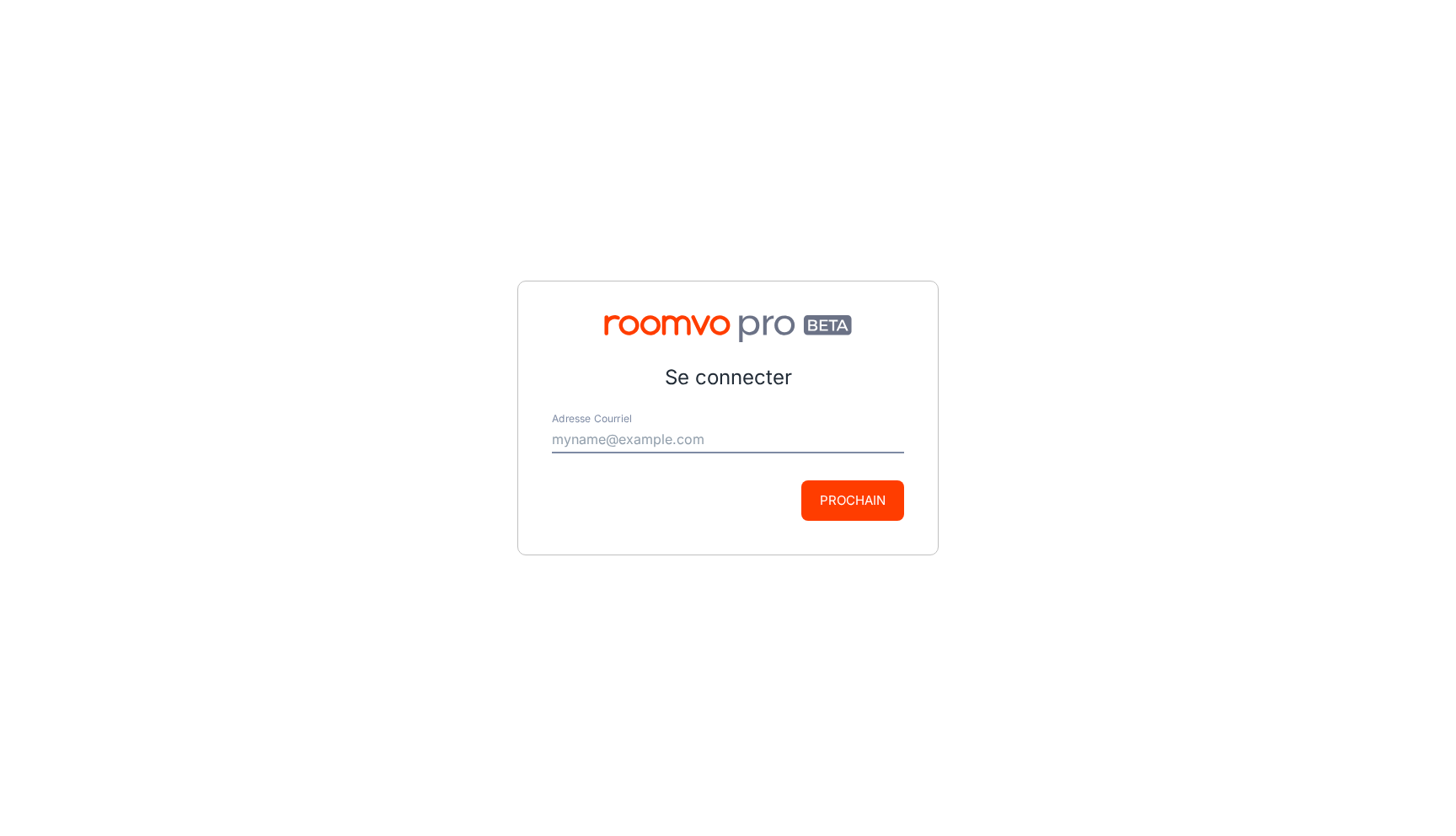
click at [774, 445] on input "Adresse Courriel" at bounding box center [728, 440] width 352 height 27
type input "[PERSON_NAME][EMAIL_ADDRESS][PERSON_NAME][DOMAIN_NAME]"
click at [841, 509] on button "Prochain" at bounding box center [852, 501] width 103 height 40
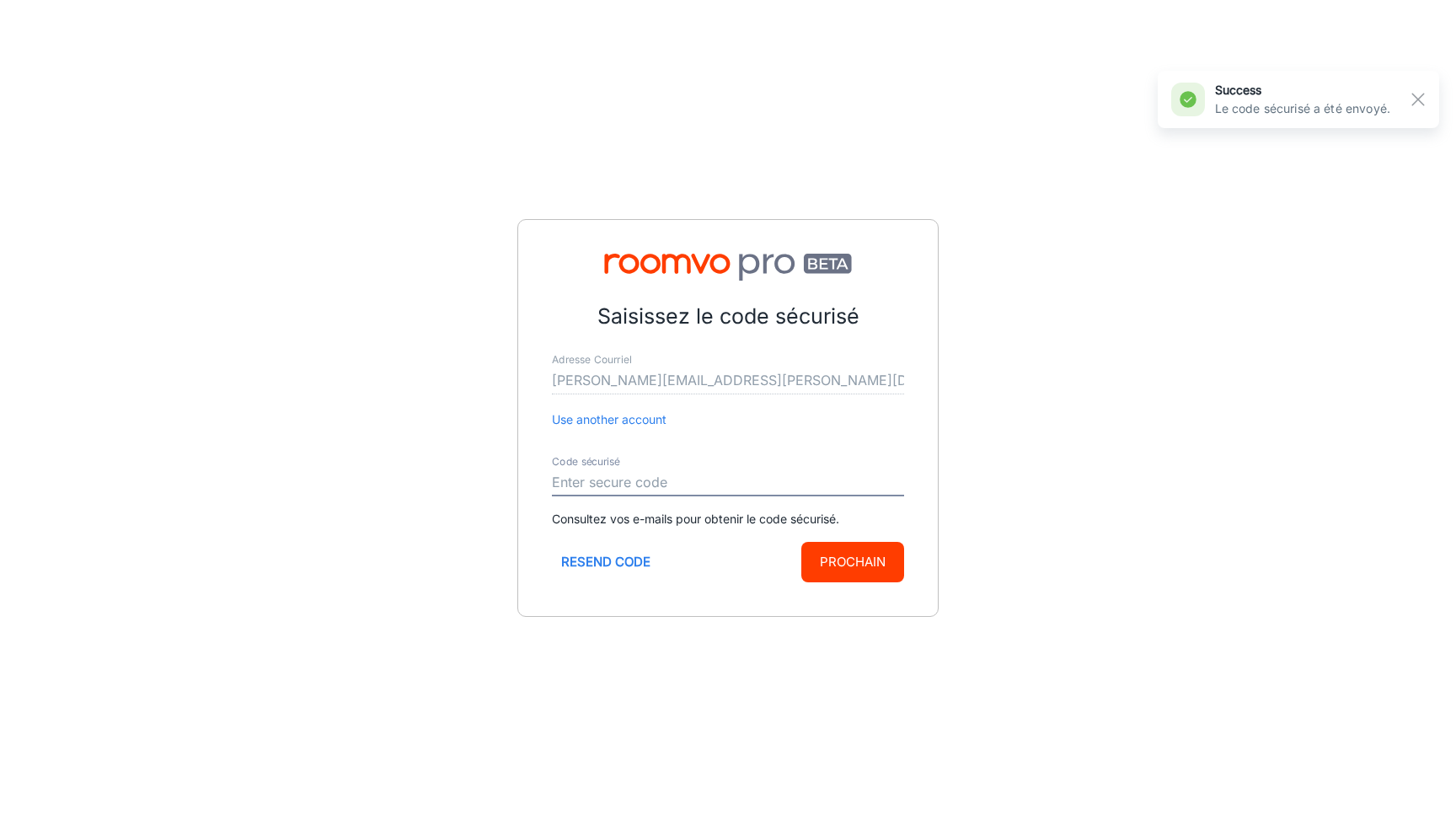
click at [792, 466] on div "Code sécurisé" at bounding box center [728, 476] width 352 height 40
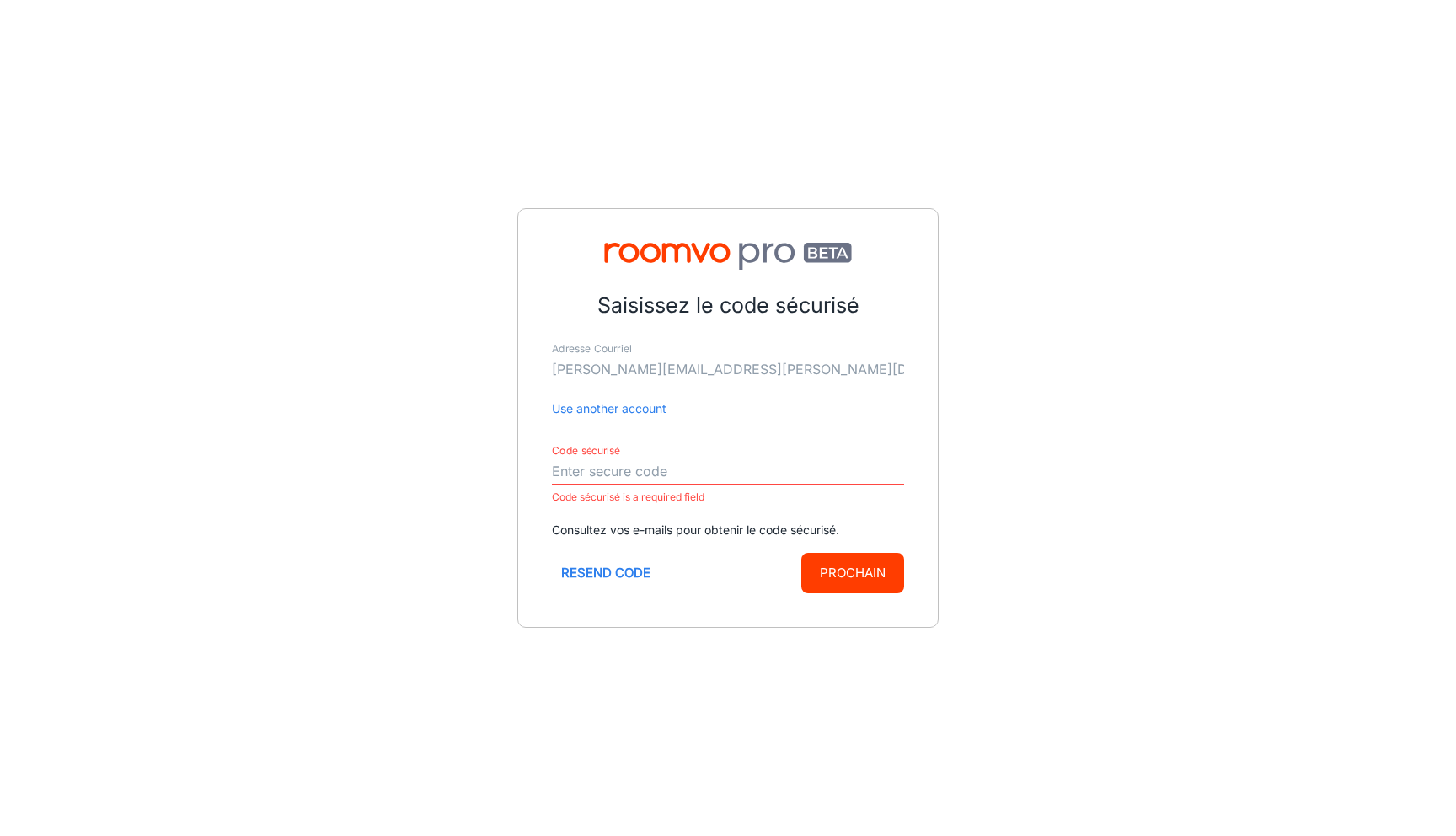
click at [673, 473] on input "Code sécurisé" at bounding box center [728, 472] width 352 height 27
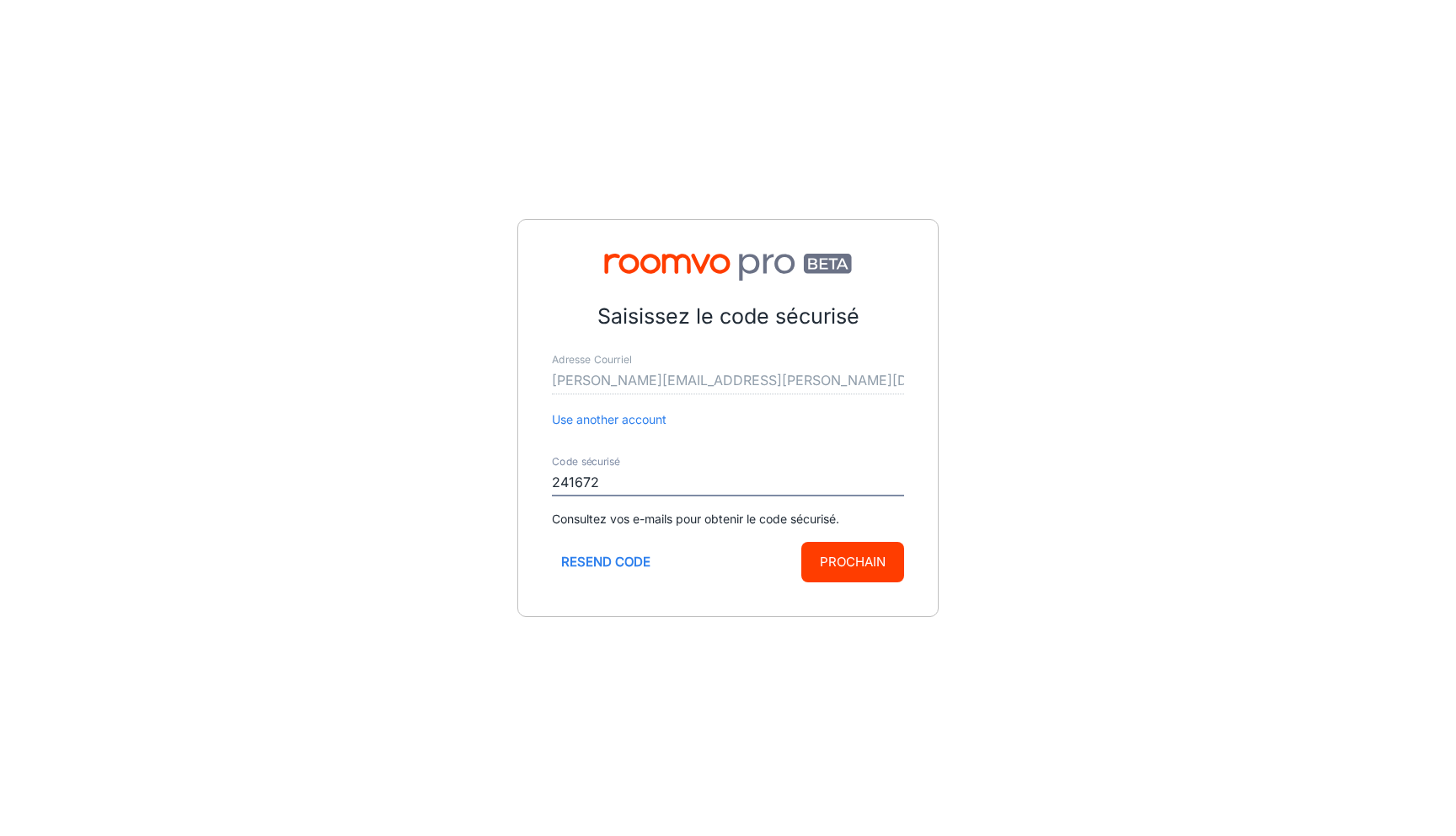
type input "241672"
click at [876, 565] on button "Prochain" at bounding box center [852, 562] width 103 height 40
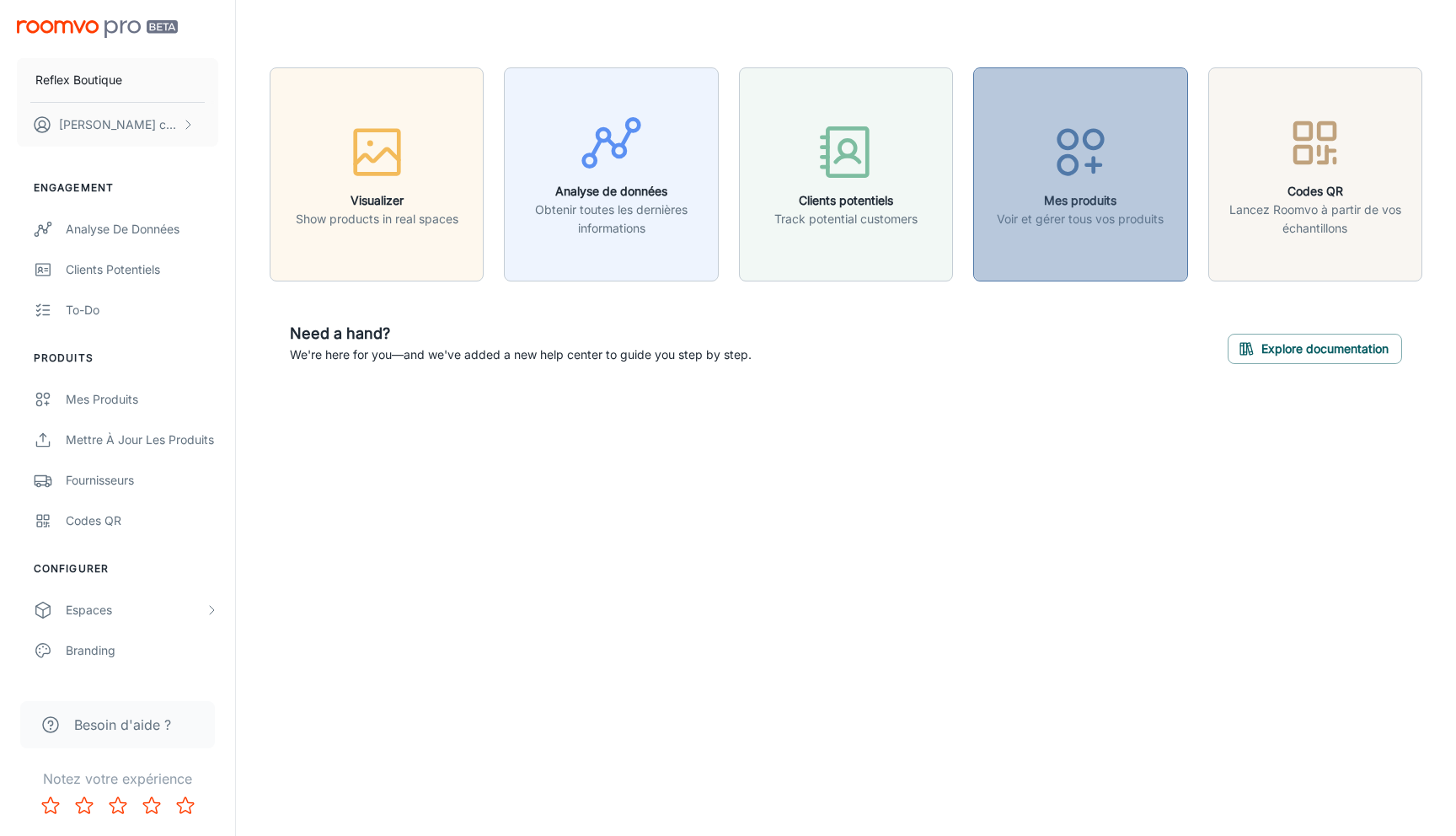
click at [1061, 230] on button "Mes produits Voir et gérer tous vos produits" at bounding box center [1079, 174] width 214 height 214
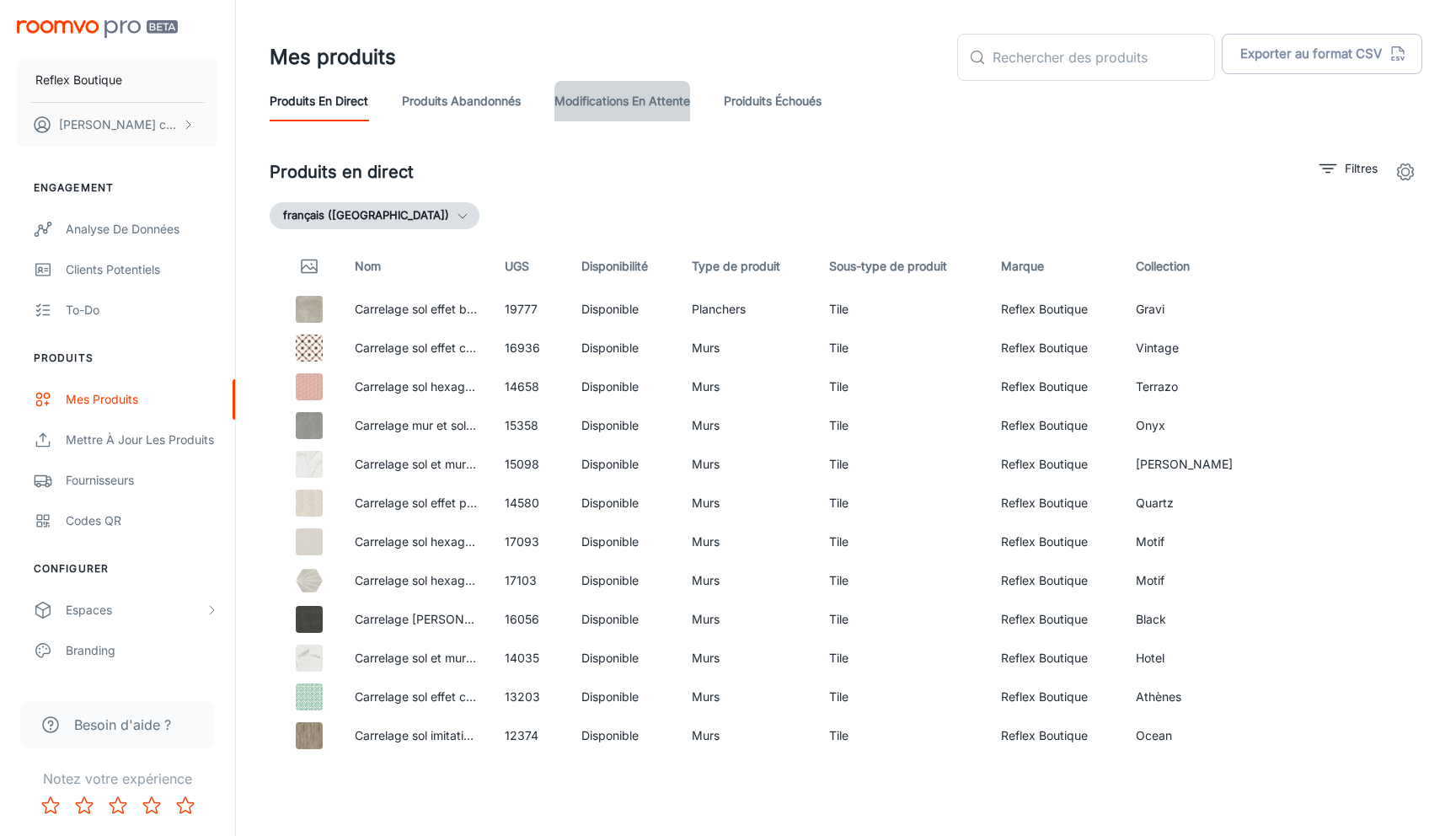
click at [679, 102] on link "Modifications en attente" at bounding box center [622, 101] width 135 height 40
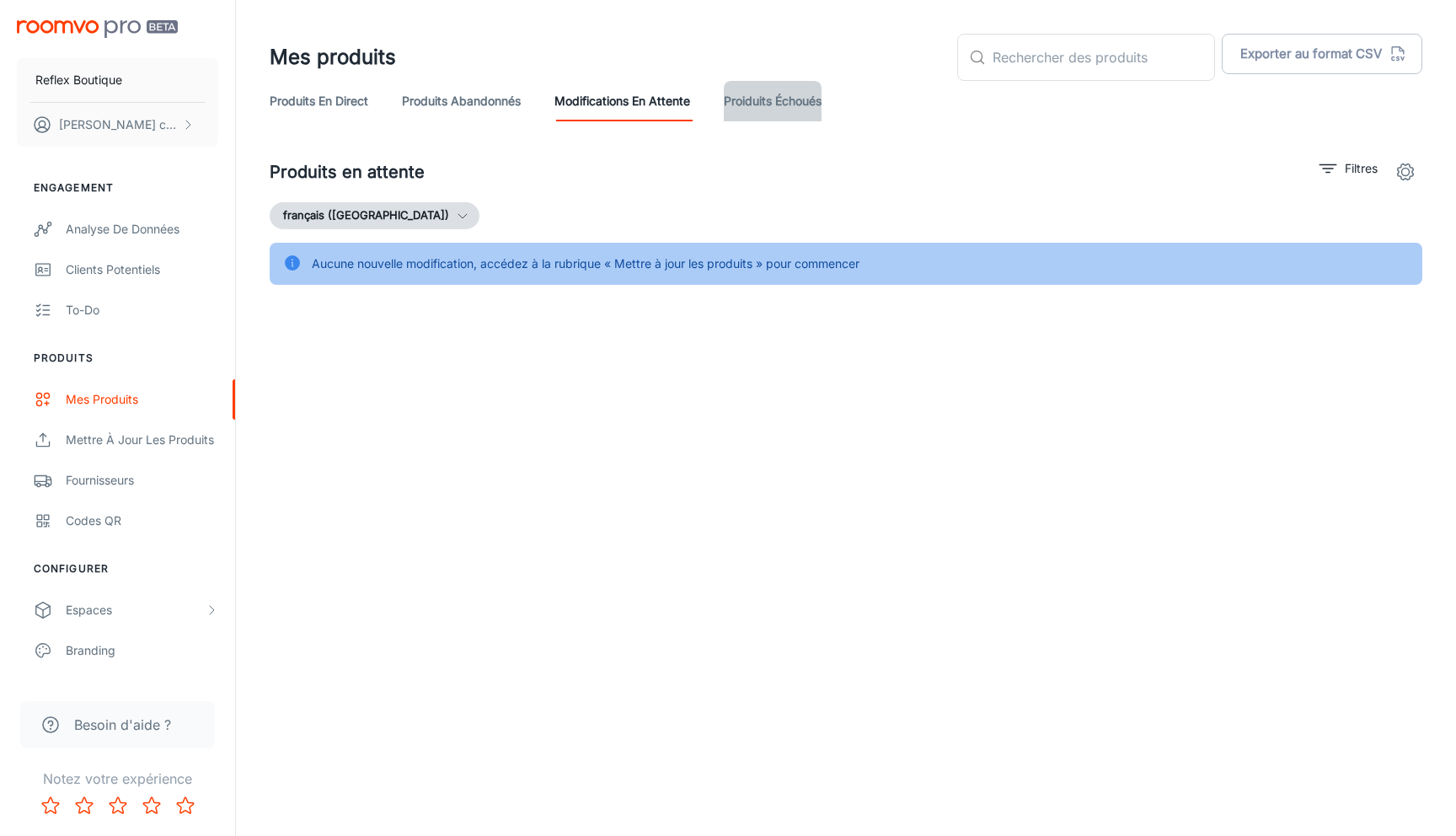
click at [800, 107] on link "Proiduits Échoués" at bounding box center [772, 101] width 98 height 40
click at [680, 97] on link "Modifications en attente" at bounding box center [622, 101] width 135 height 40
click at [506, 108] on link "Produits abandonnés" at bounding box center [461, 101] width 119 height 40
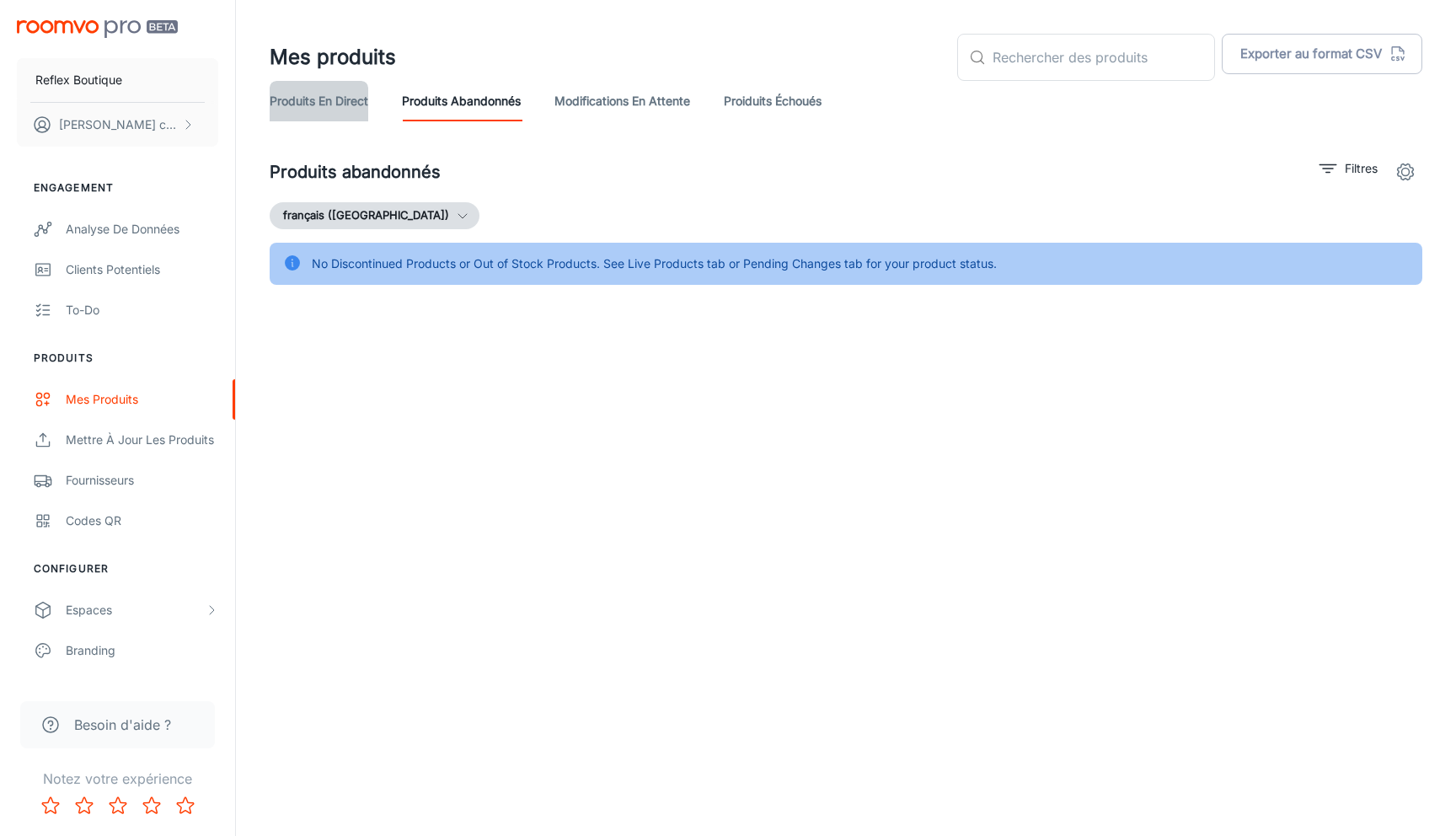
click at [321, 104] on link "Produits en direct" at bounding box center [319, 101] width 99 height 40
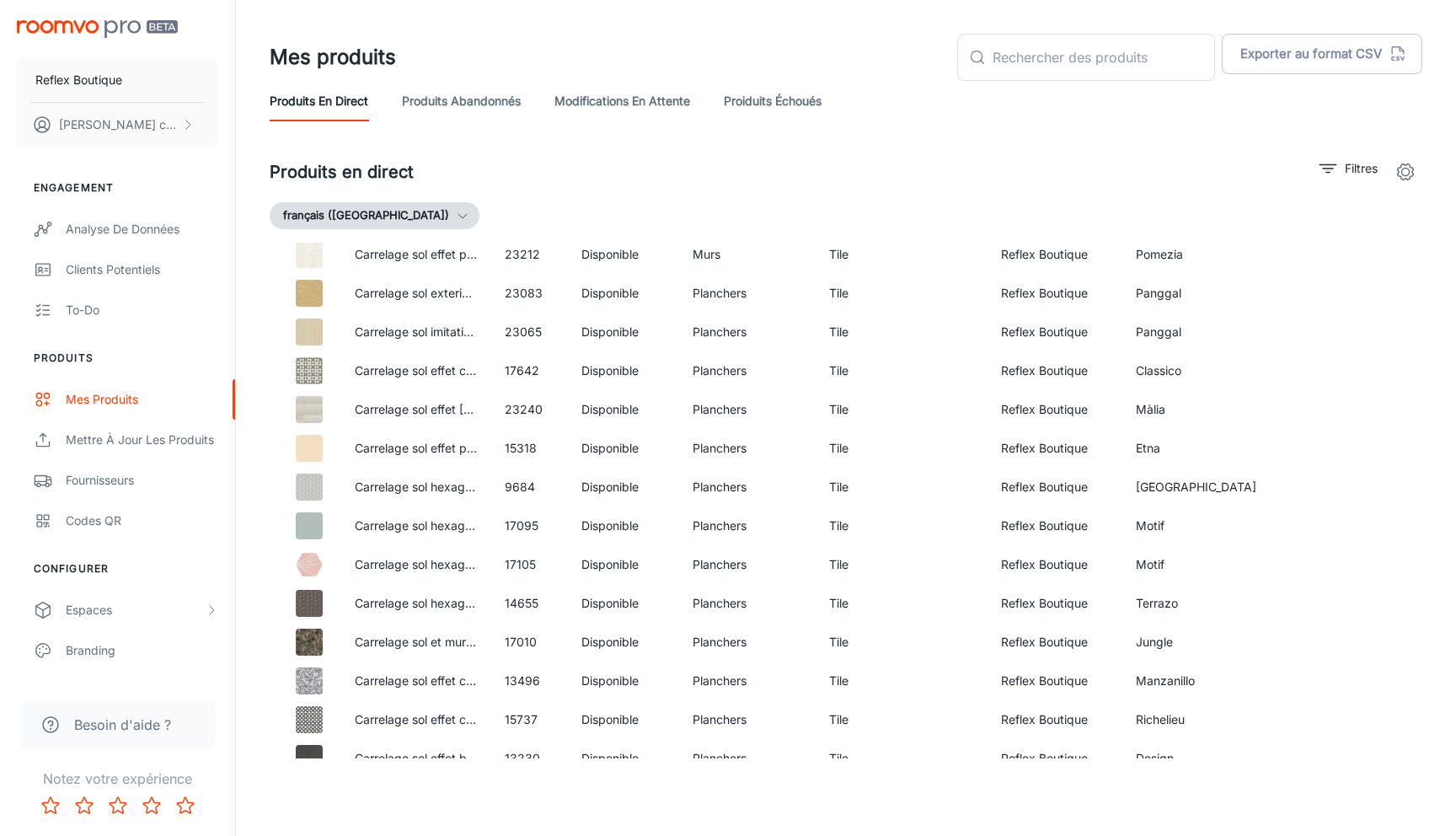
scroll to position [2293, 0]
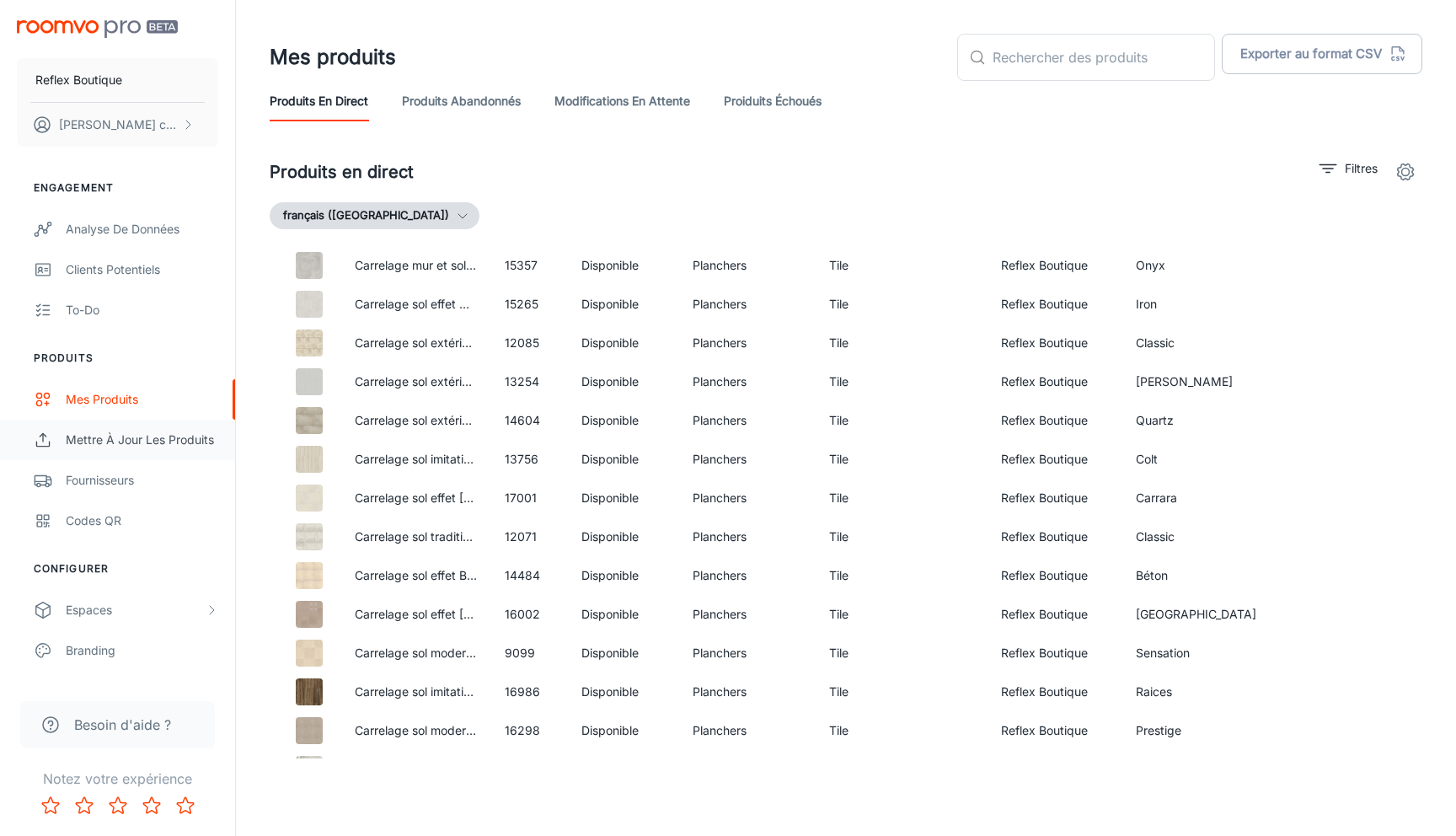
click at [194, 430] on div "Mettre à jour les produits" at bounding box center [142, 439] width 152 height 18
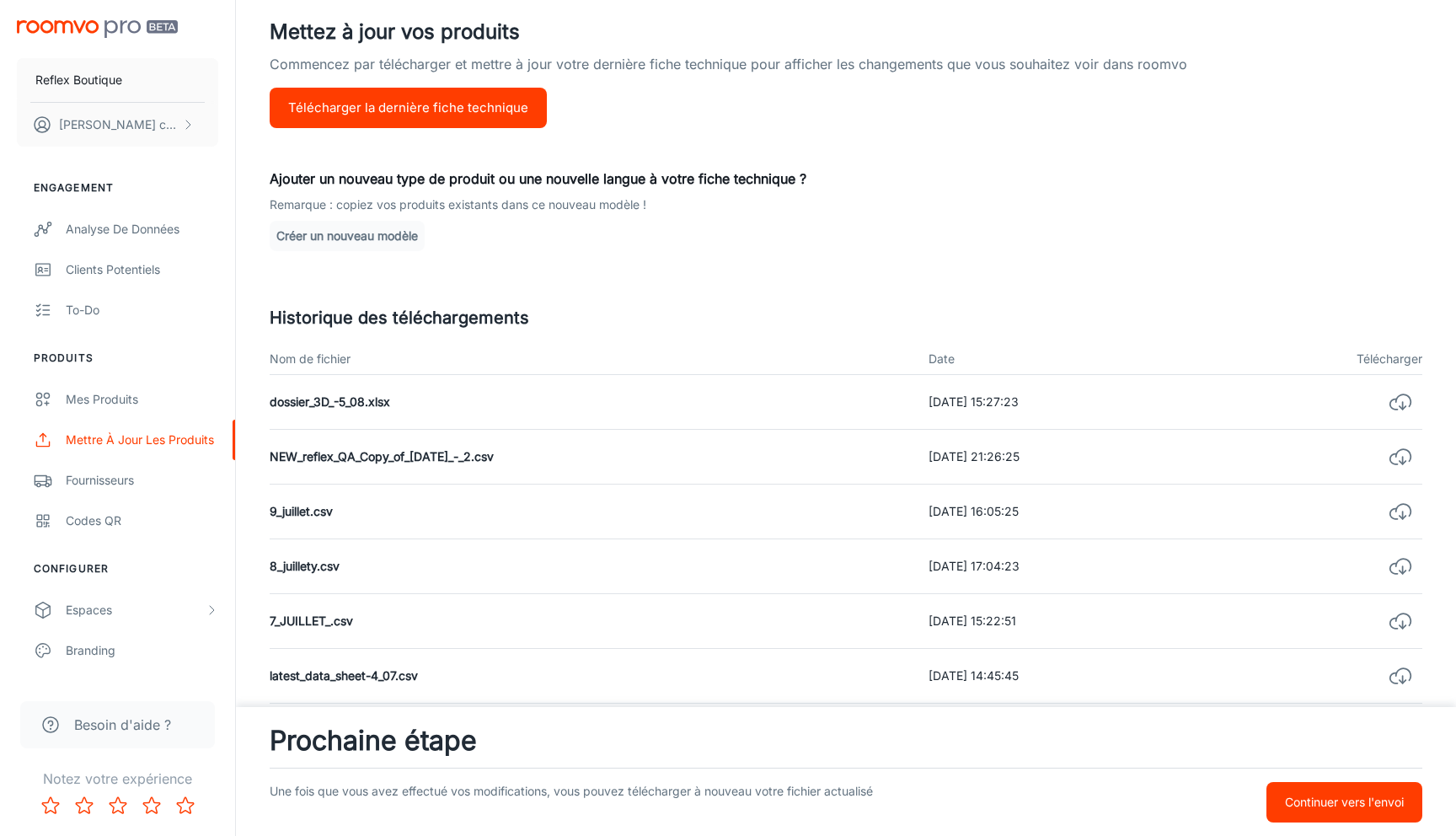
scroll to position [209, 0]
